Goal: Transaction & Acquisition: Purchase product/service

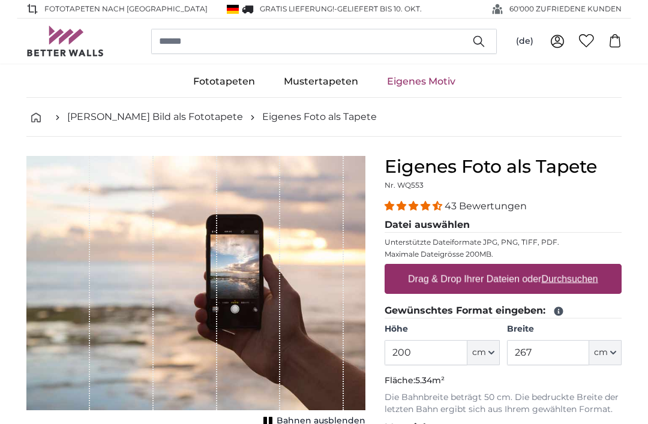
click at [441, 349] on input "200" at bounding box center [425, 352] width 82 height 25
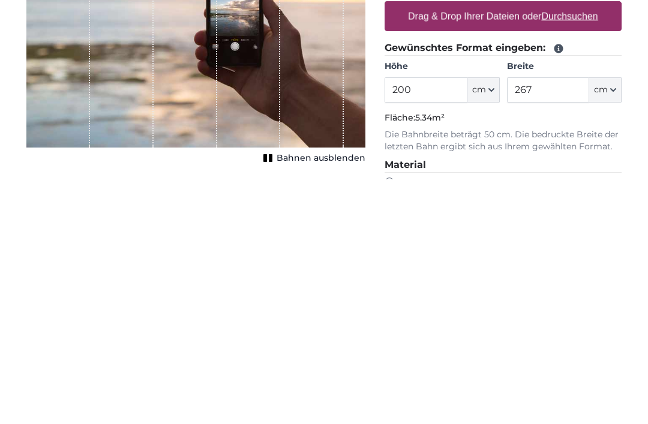
click at [612, 333] on icon "button" at bounding box center [612, 334] width 5 height 2
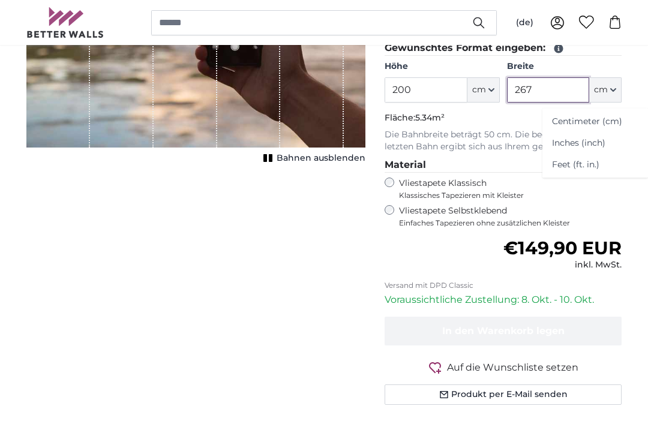
click at [547, 97] on input "267" at bounding box center [548, 89] width 82 height 25
type input "2"
type input "166"
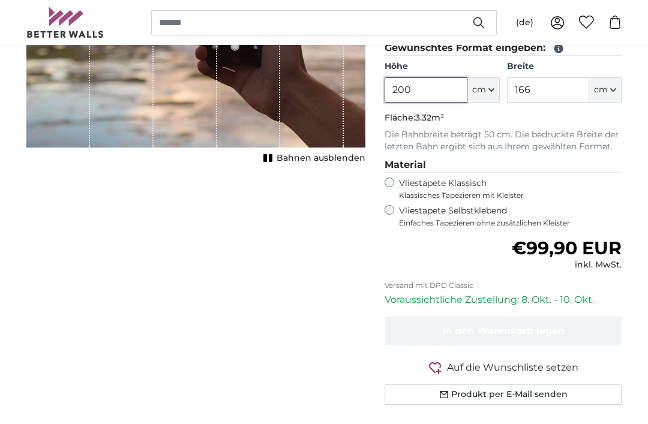
click at [444, 91] on input "200" at bounding box center [425, 89] width 82 height 25
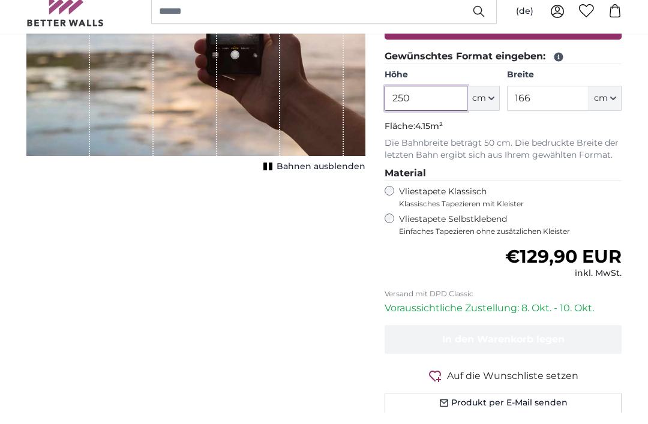
scroll to position [243, 0]
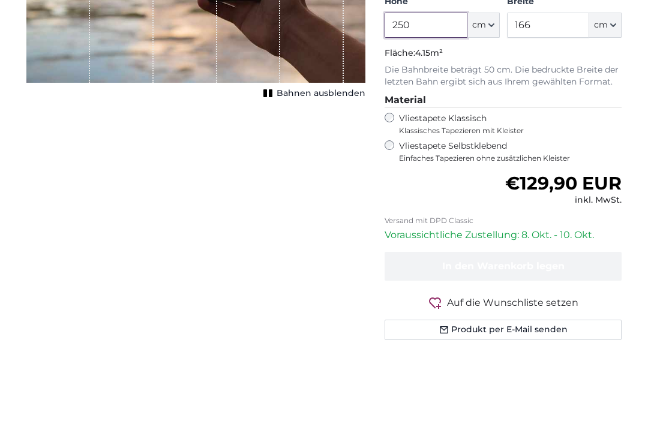
type input "250"
click at [315, 172] on span "Bahnen ausblenden" at bounding box center [320, 178] width 89 height 12
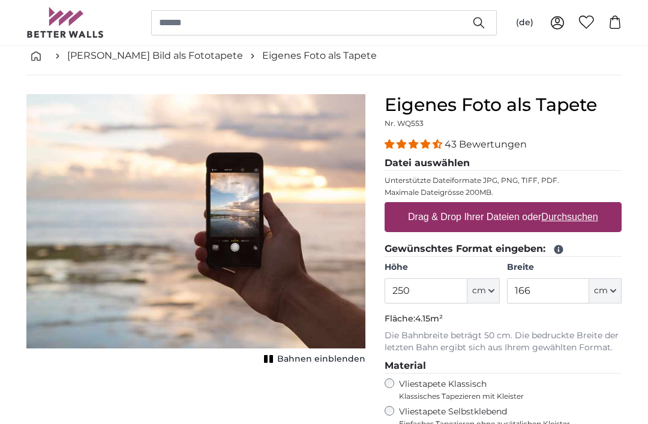
click at [329, 358] on span "Bahnen einblenden" at bounding box center [321, 360] width 88 height 12
click at [326, 360] on span "Bahnen ausblenden" at bounding box center [320, 359] width 89 height 12
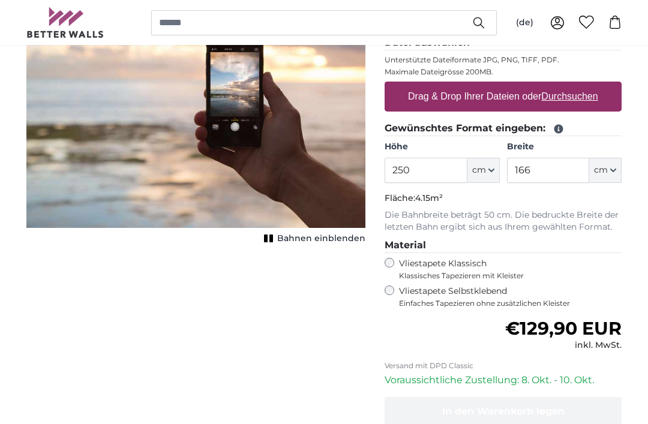
scroll to position [165, 0]
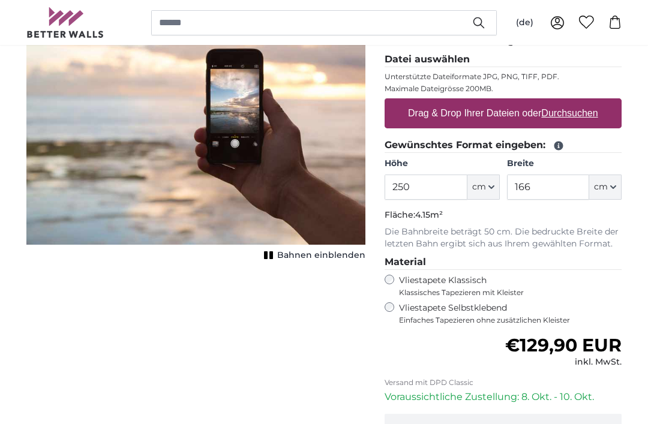
click at [329, 249] on button "Bahnen einblenden" at bounding box center [312, 256] width 105 height 17
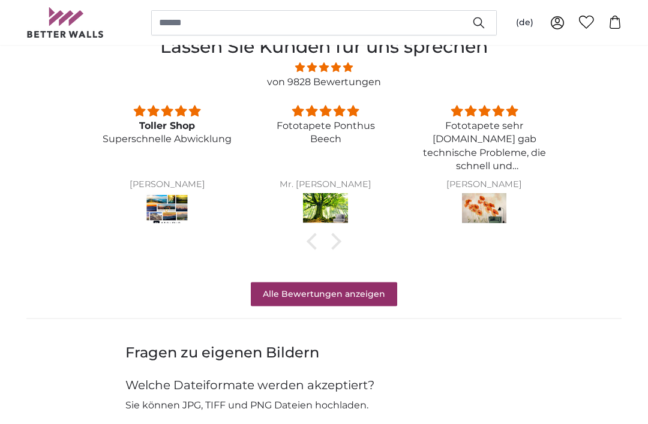
scroll to position [910, 0]
